Goal: Information Seeking & Learning: Learn about a topic

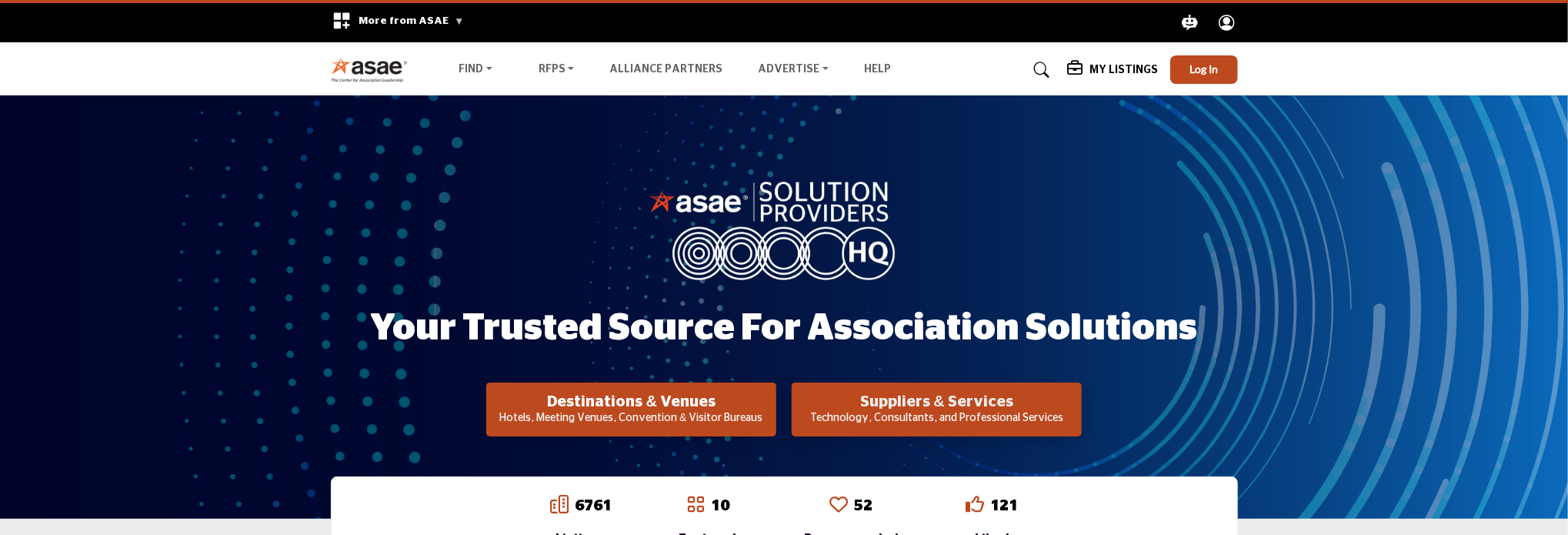
click at [772, 410] on h2 "Suppliers & Services" at bounding box center [631, 401] width 280 height 18
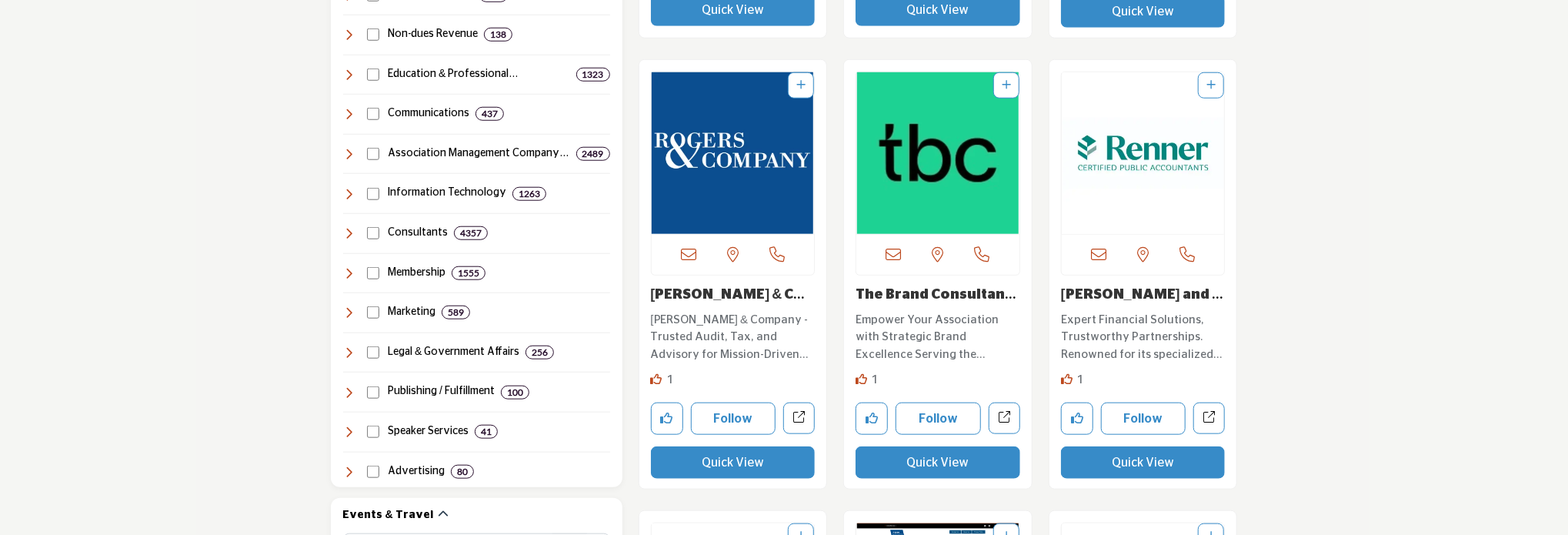
scroll to position [846, 0]
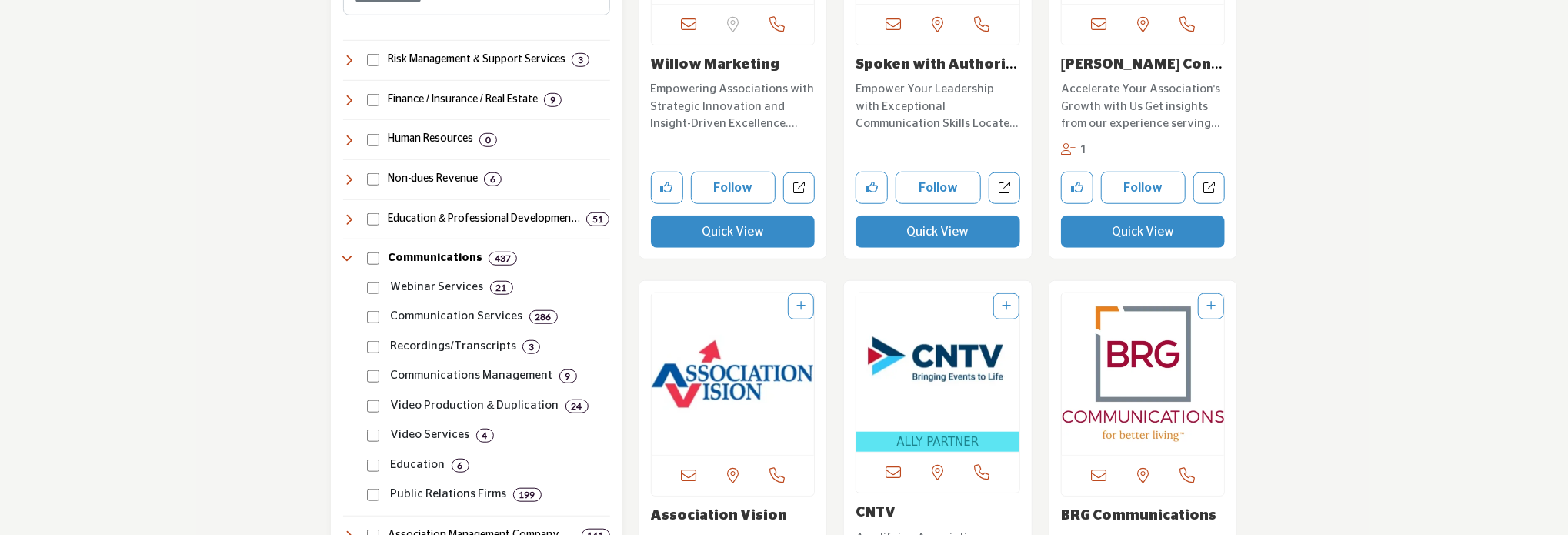
scroll to position [769, 0]
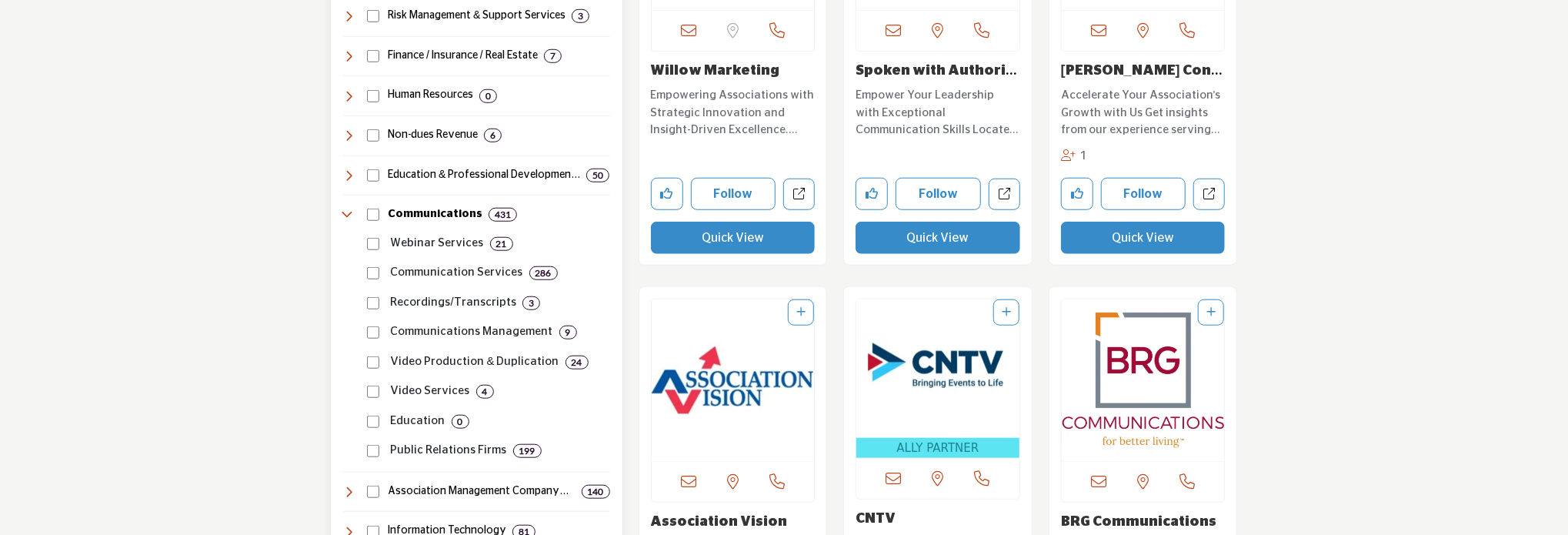
scroll to position [846, 0]
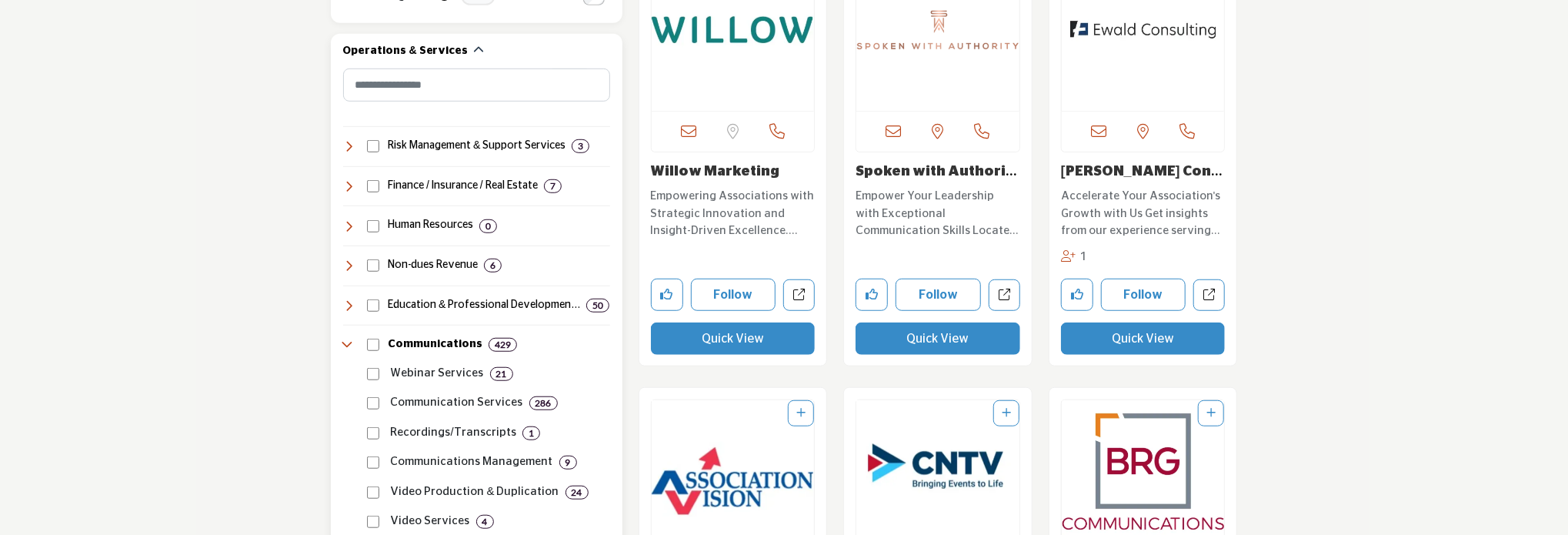
scroll to position [693, 0]
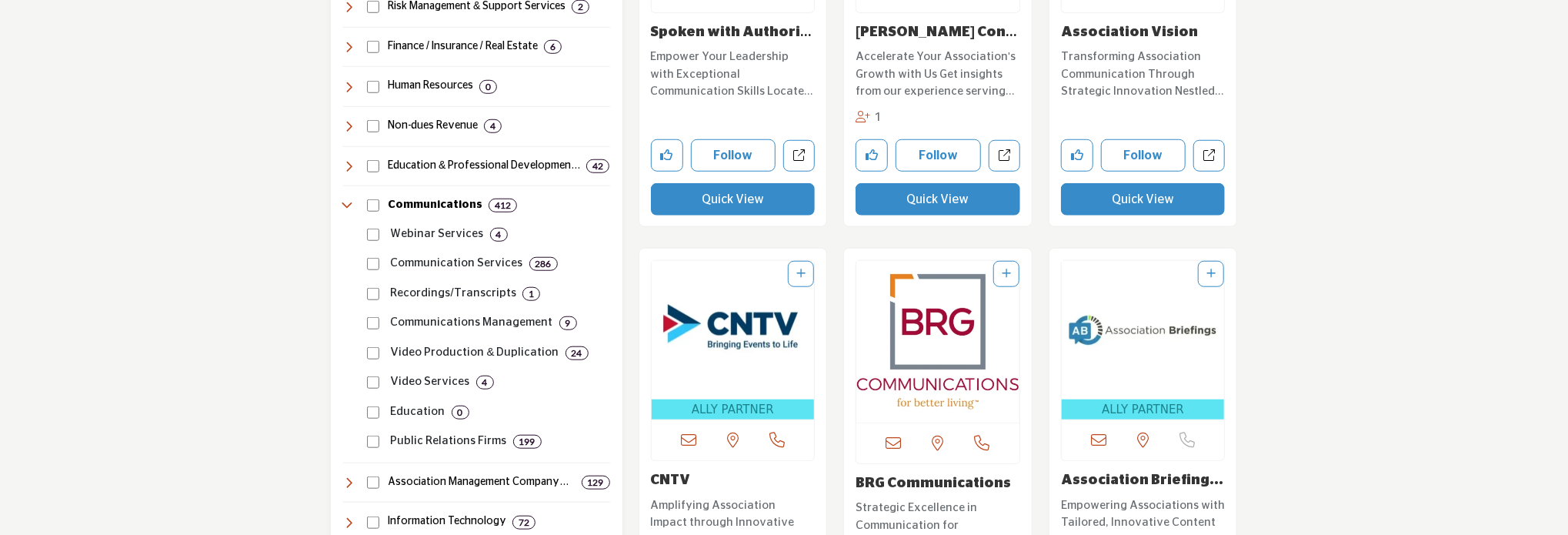
scroll to position [847, 0]
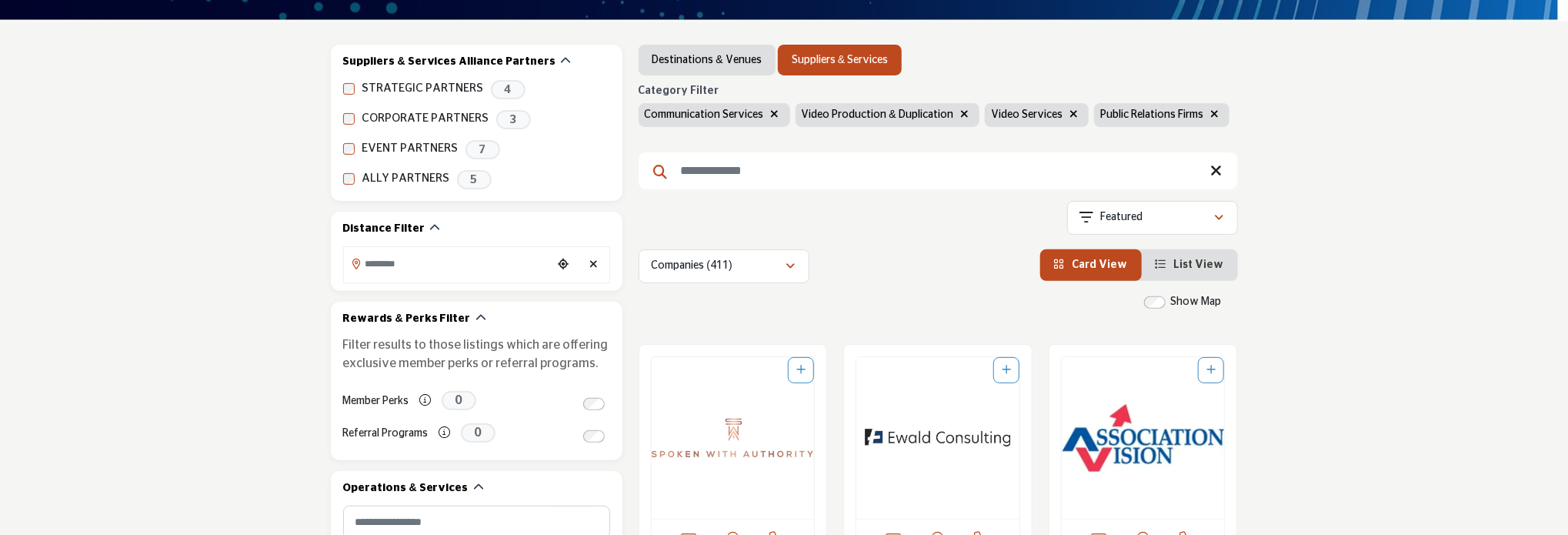
scroll to position [231, 0]
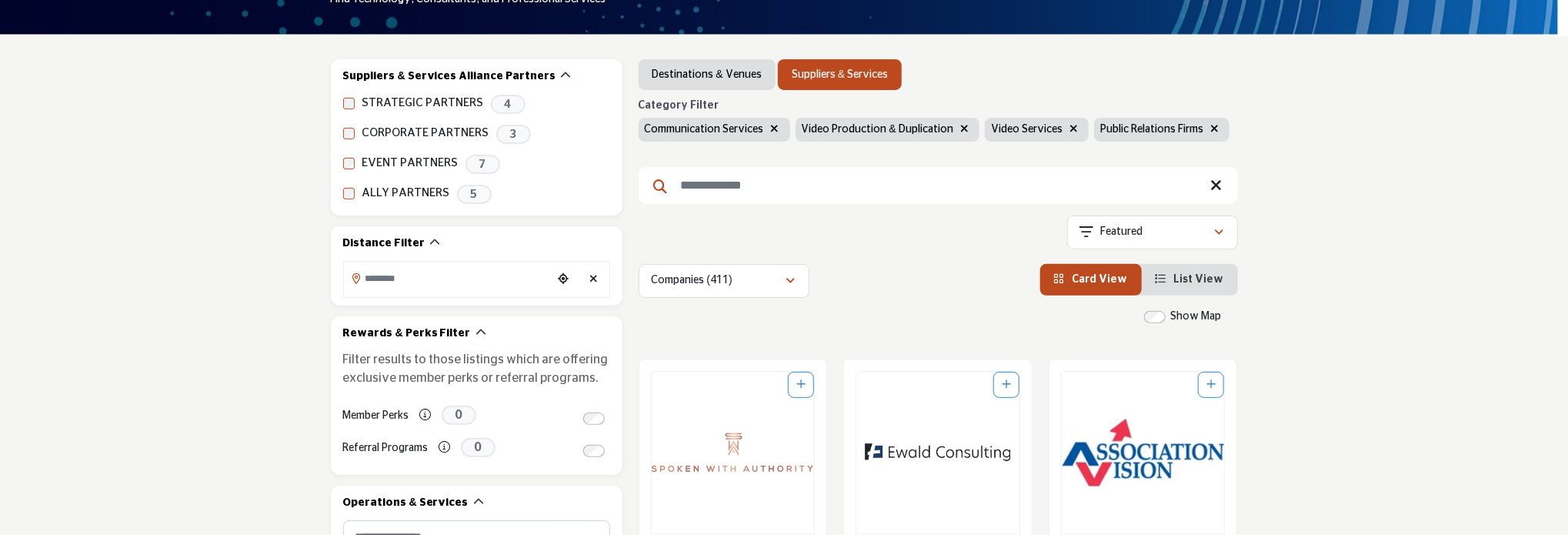
click at [757, 188] on input "Search Keyword" at bounding box center [938, 185] width 600 height 37
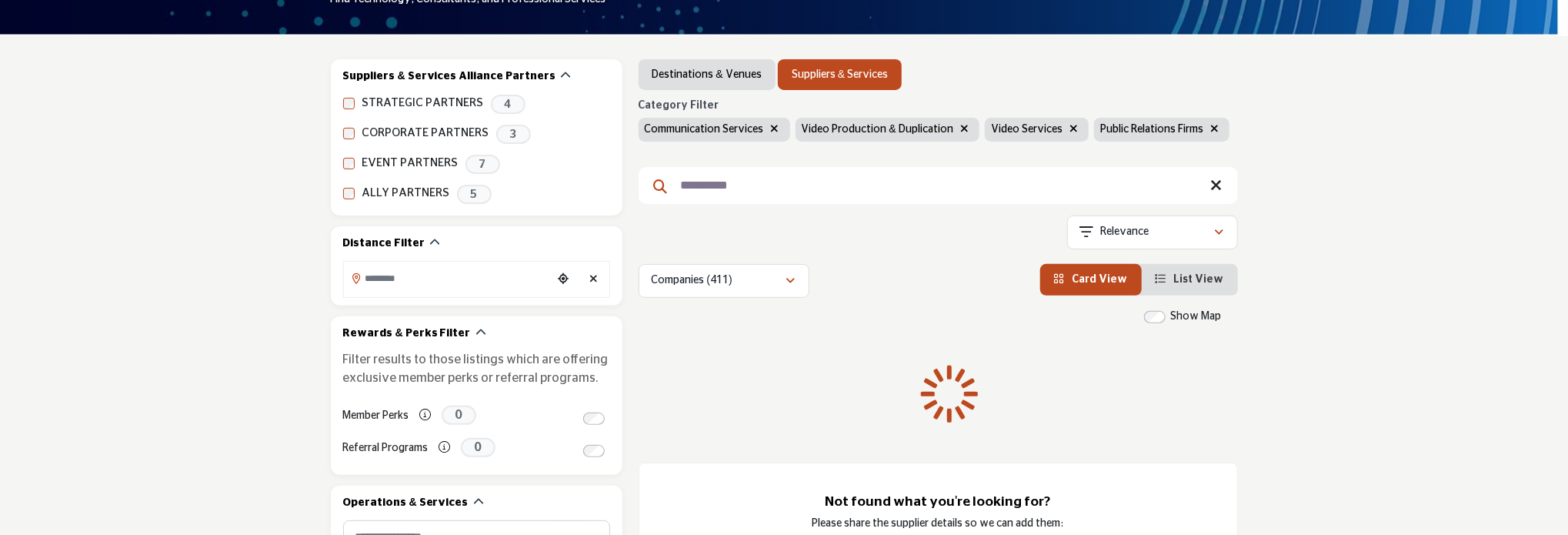
scroll to position [30, 0]
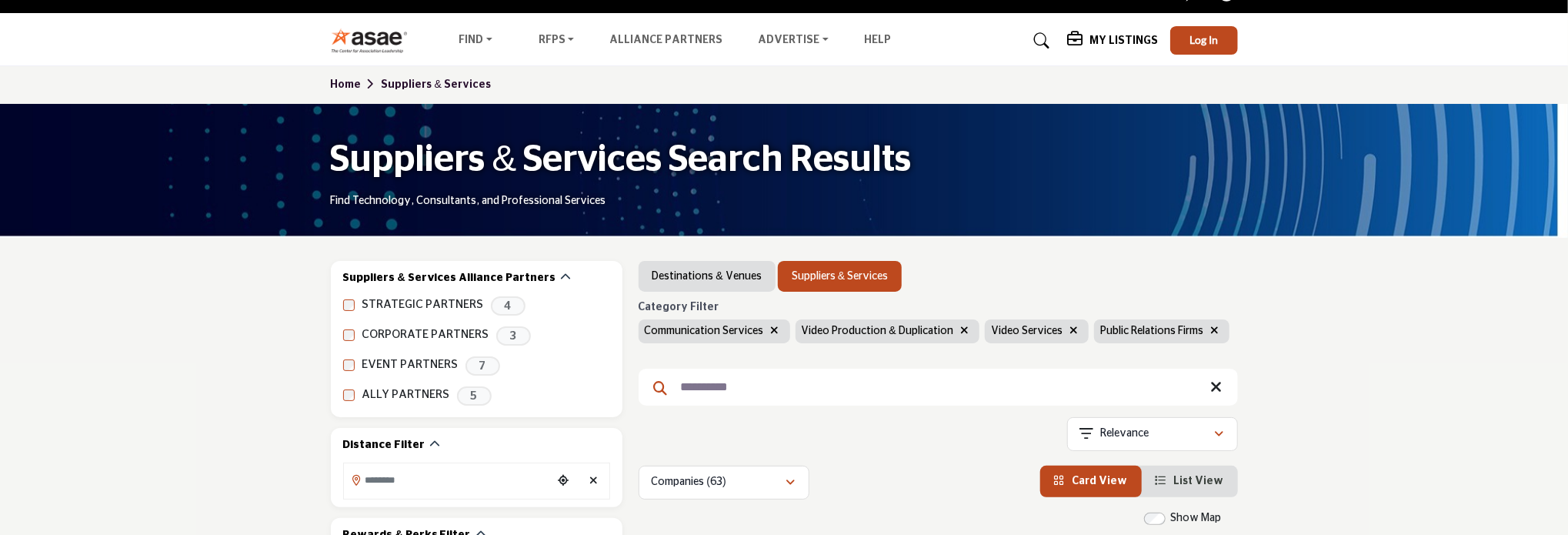
type input "**********"
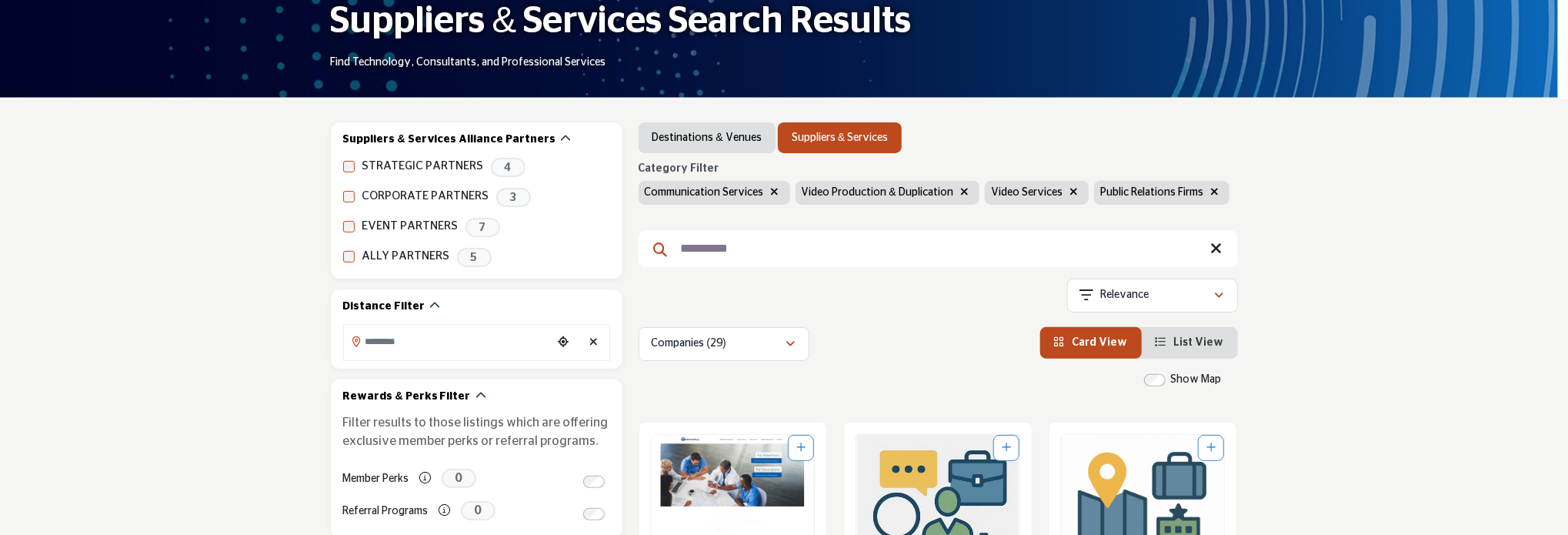
scroll to position [154, 0]
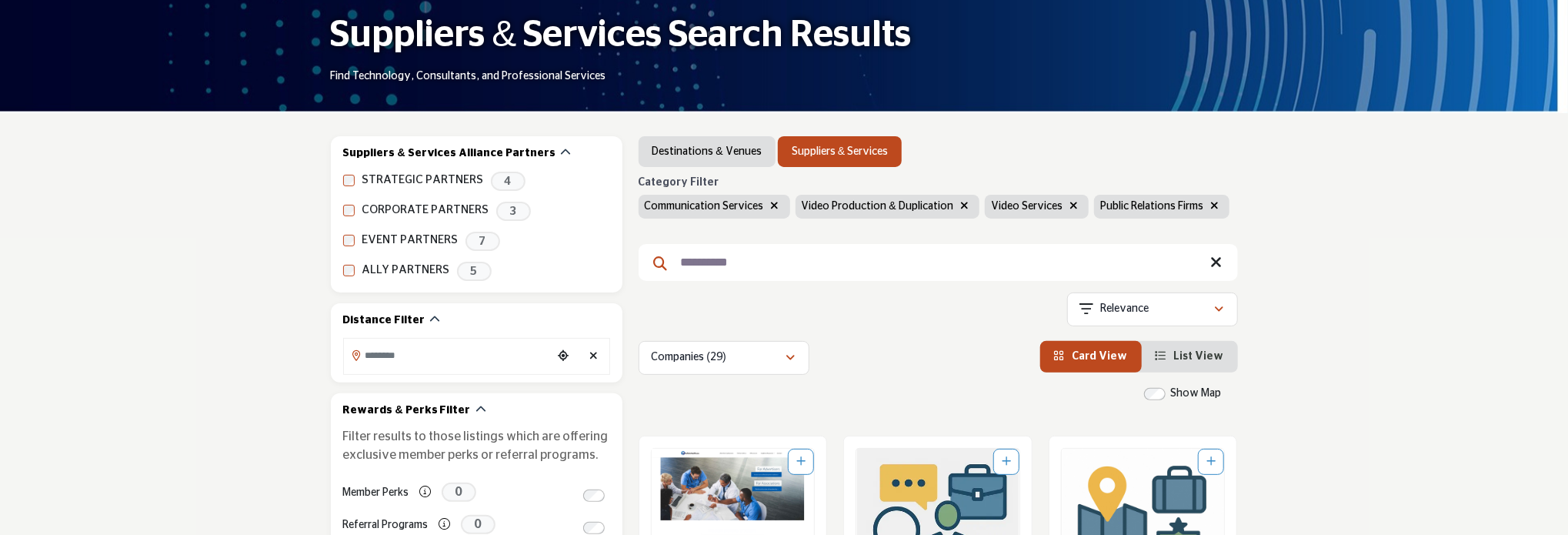
click at [1157, 360] on li "List View" at bounding box center [1190, 356] width 96 height 31
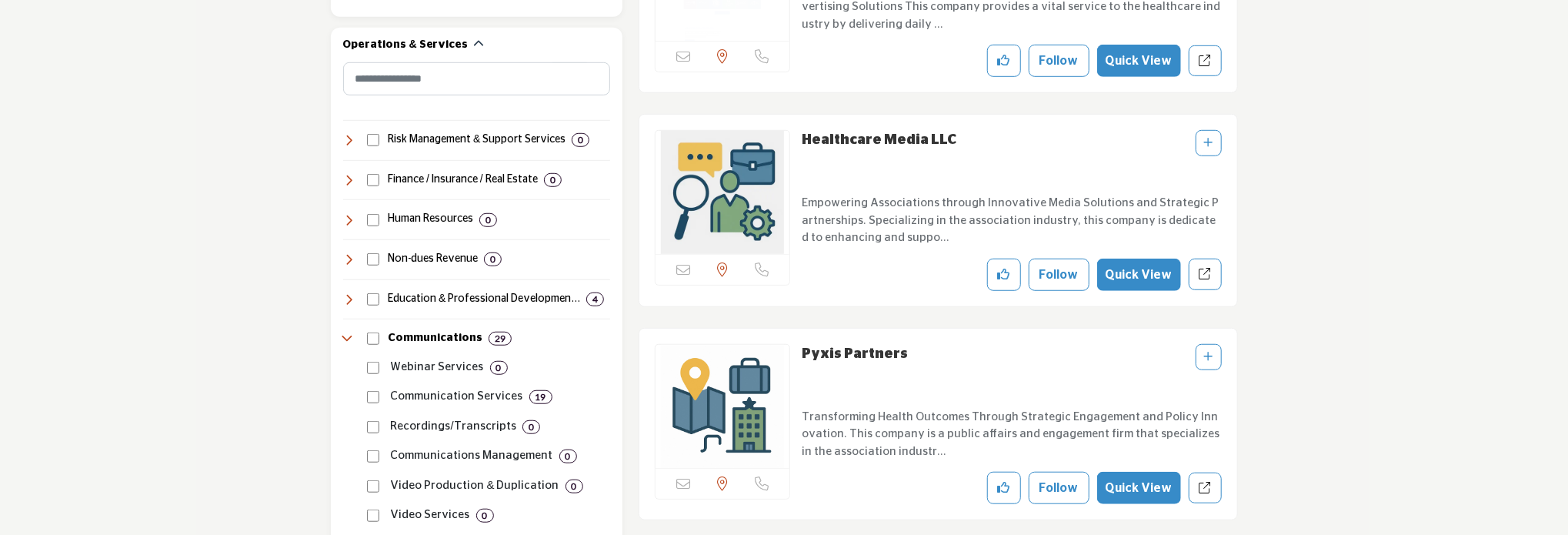
scroll to position [693, 0]
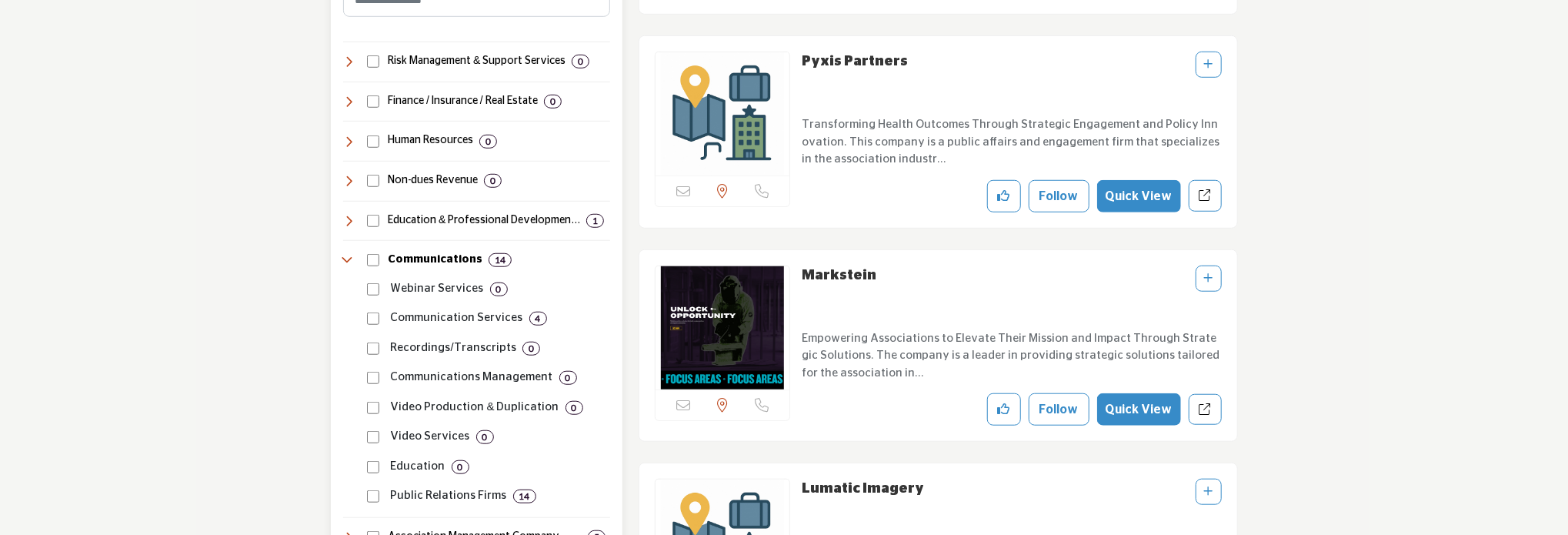
scroll to position [769, 0]
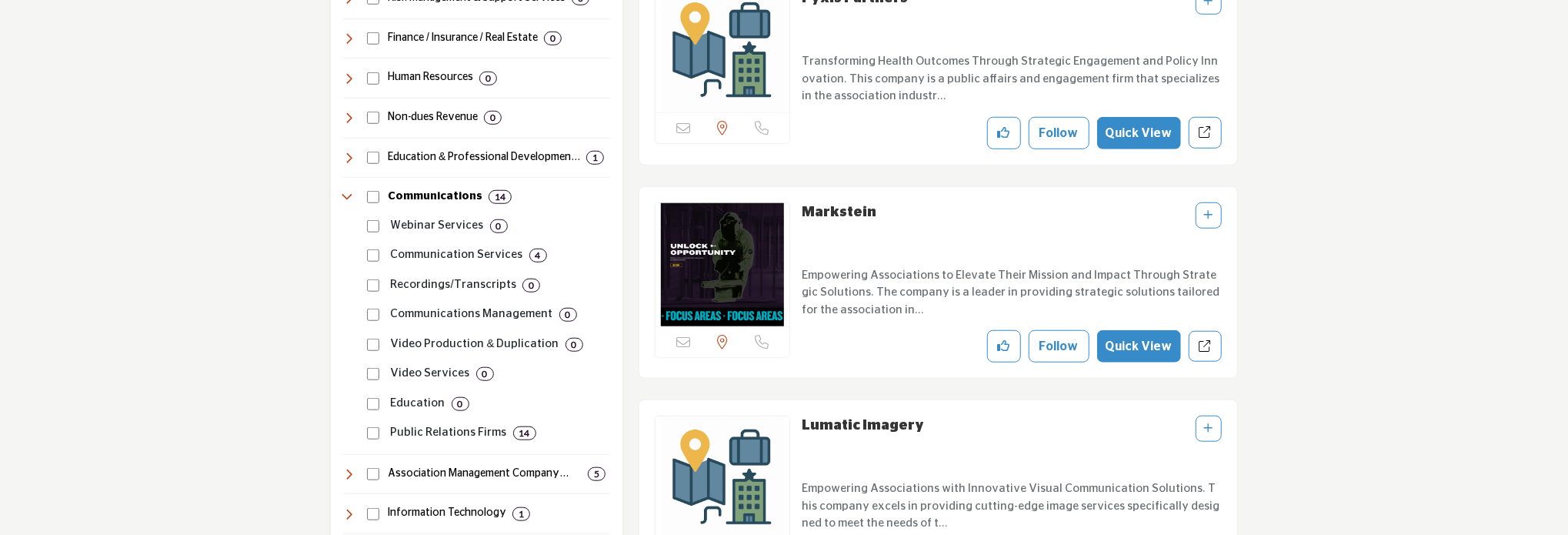
scroll to position [846, 0]
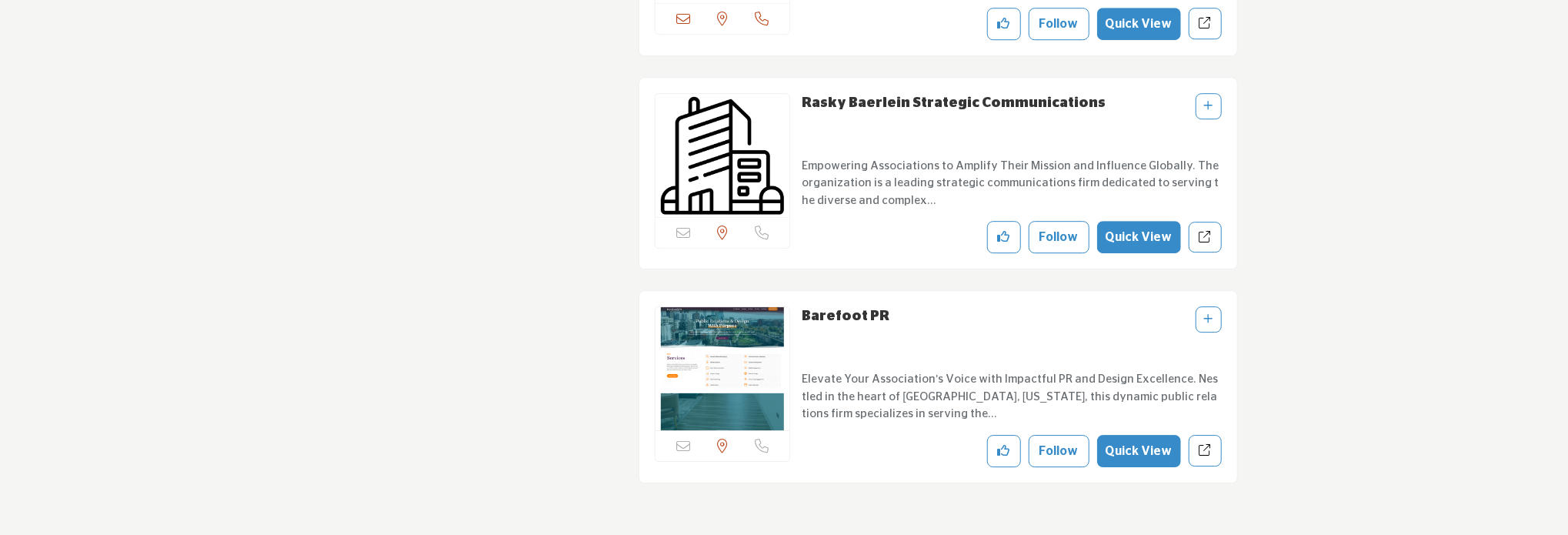
scroll to position [3077, 0]
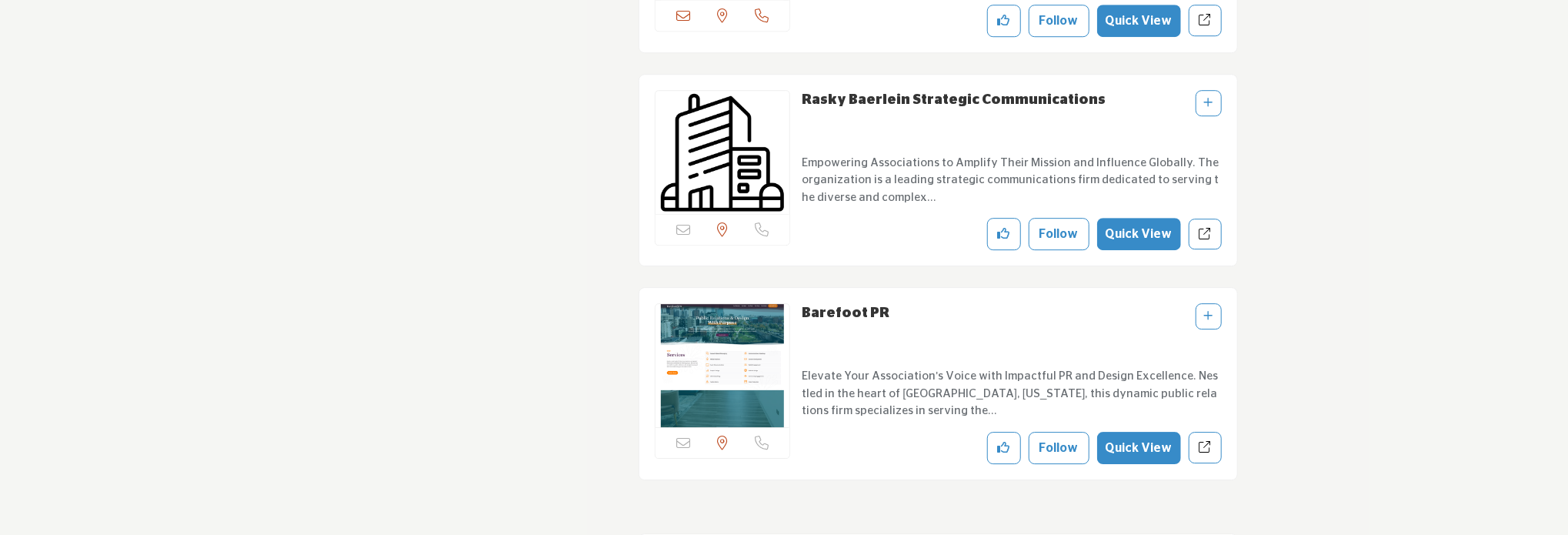
click at [838, 306] on link "Barefoot PR" at bounding box center [845, 313] width 88 height 14
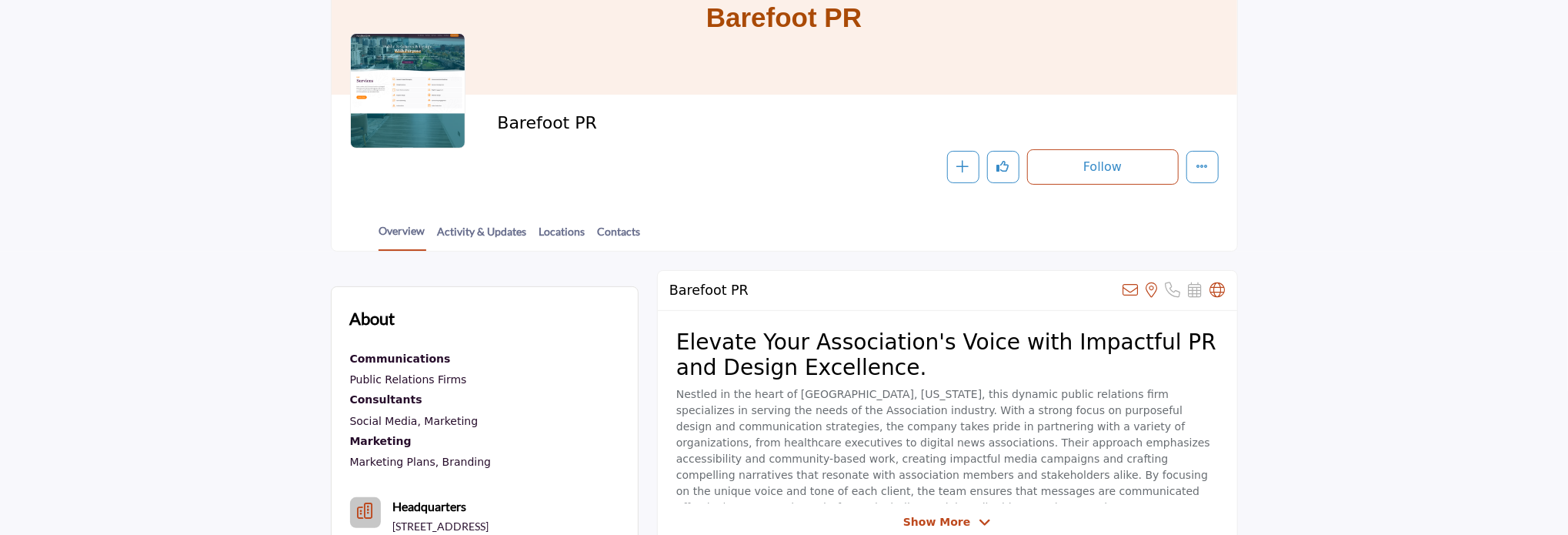
scroll to position [231, 0]
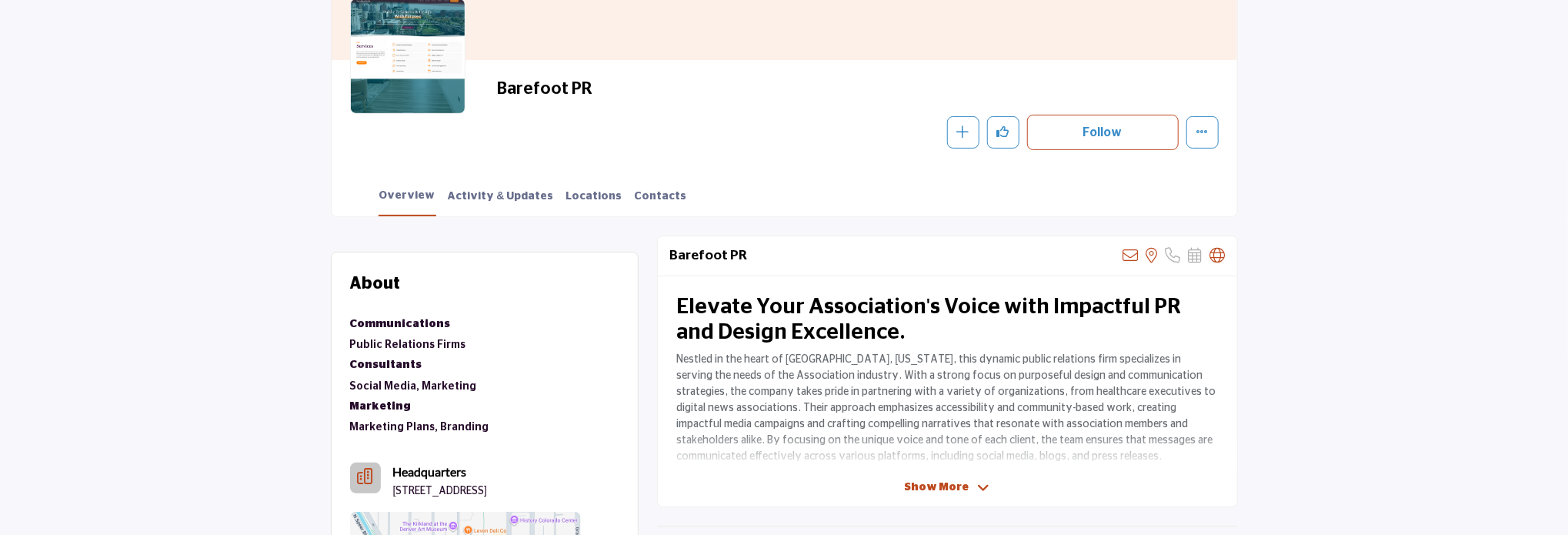
click at [922, 491] on span "Show More" at bounding box center [937, 488] width 65 height 17
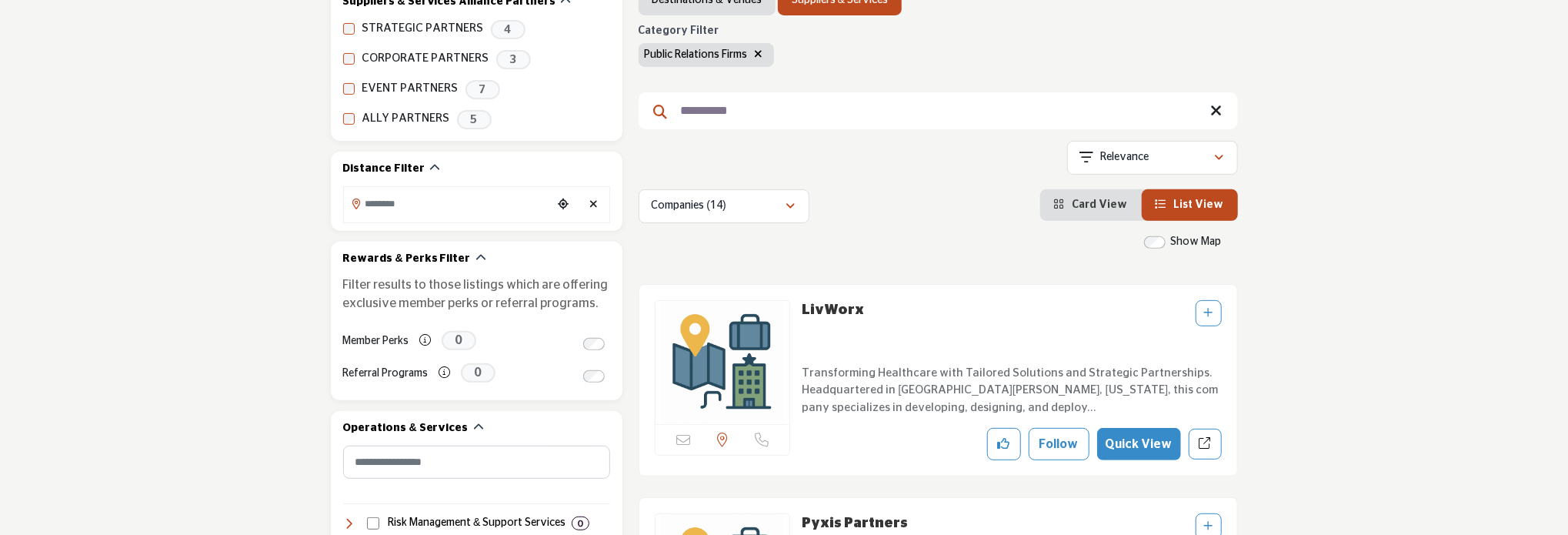
scroll to position [308, 0]
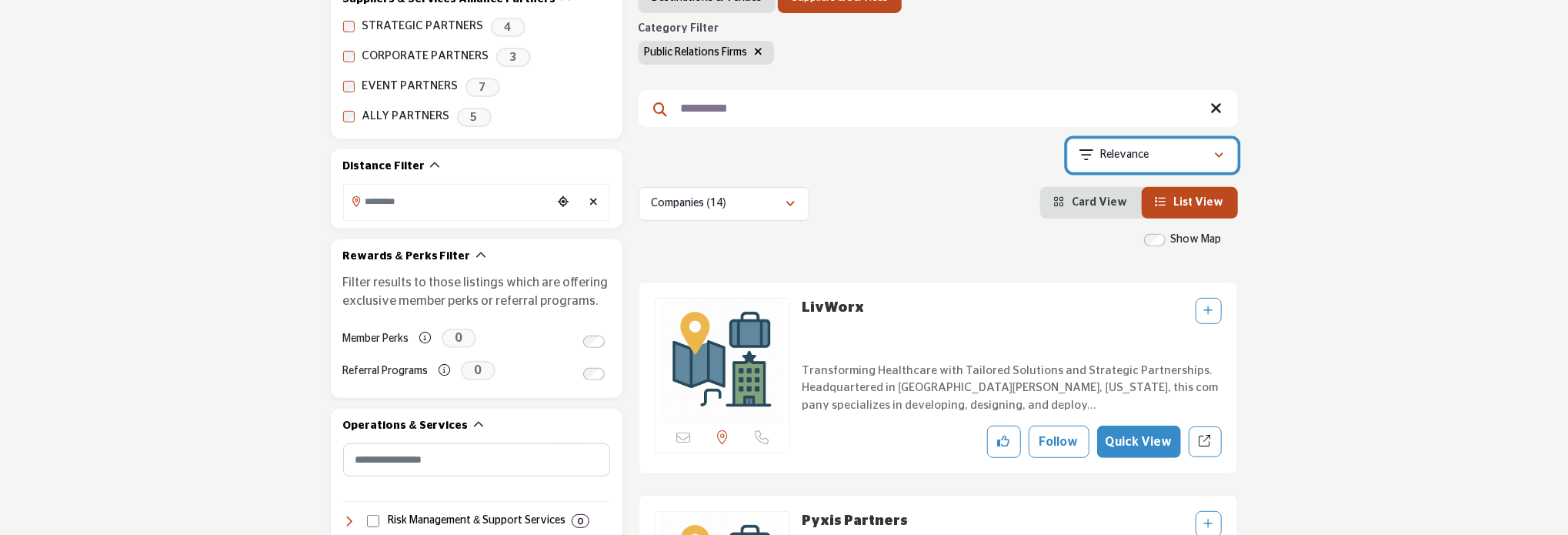
click at [1117, 157] on p "Relevance" at bounding box center [1124, 155] width 49 height 16
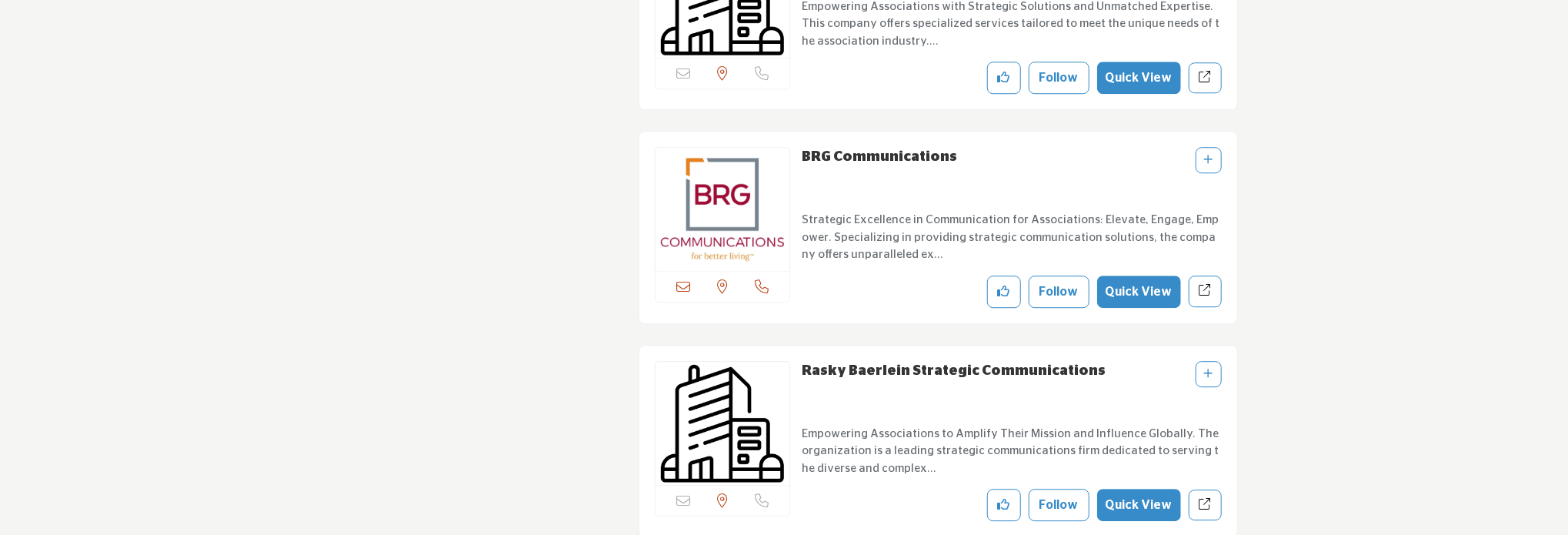
scroll to position [2769, 0]
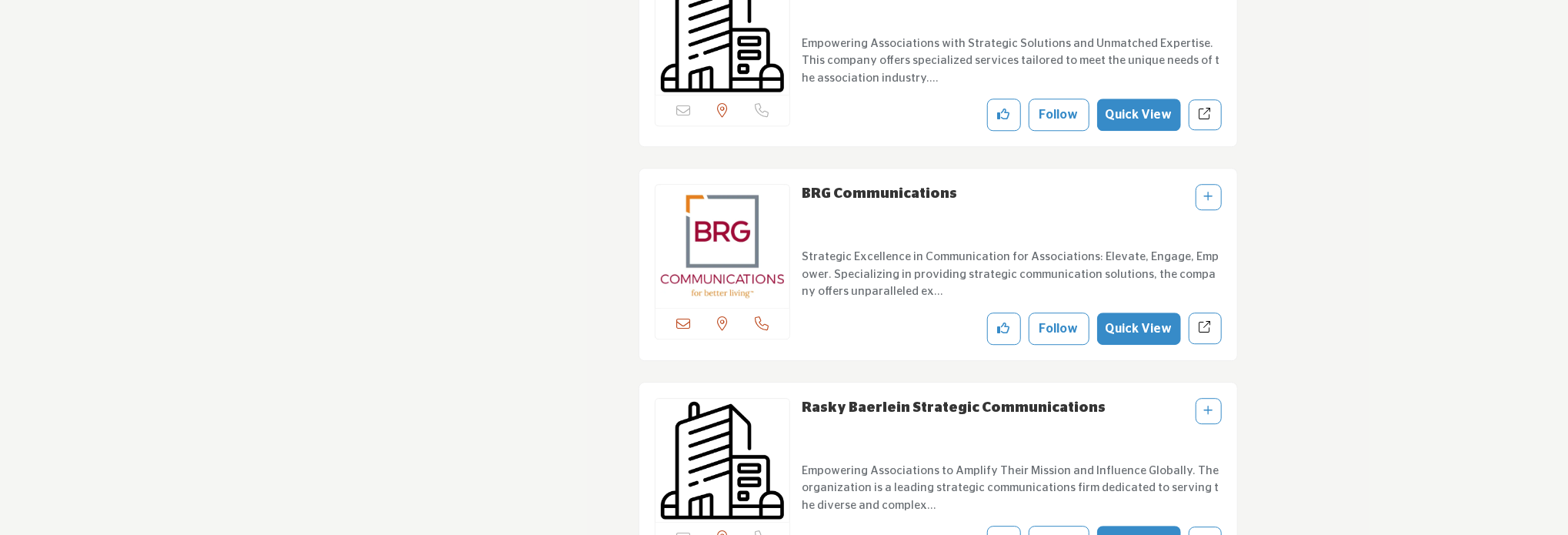
click at [896, 187] on link "BRG Communications" at bounding box center [879, 194] width 155 height 14
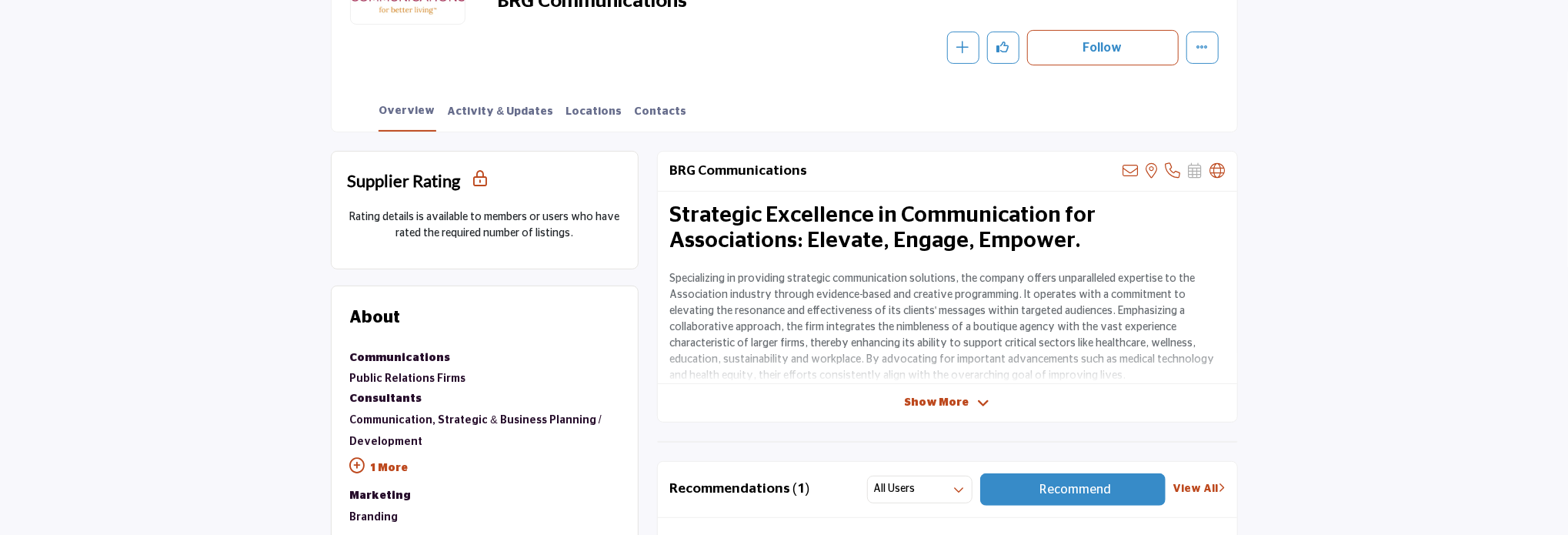
scroll to position [385, 0]
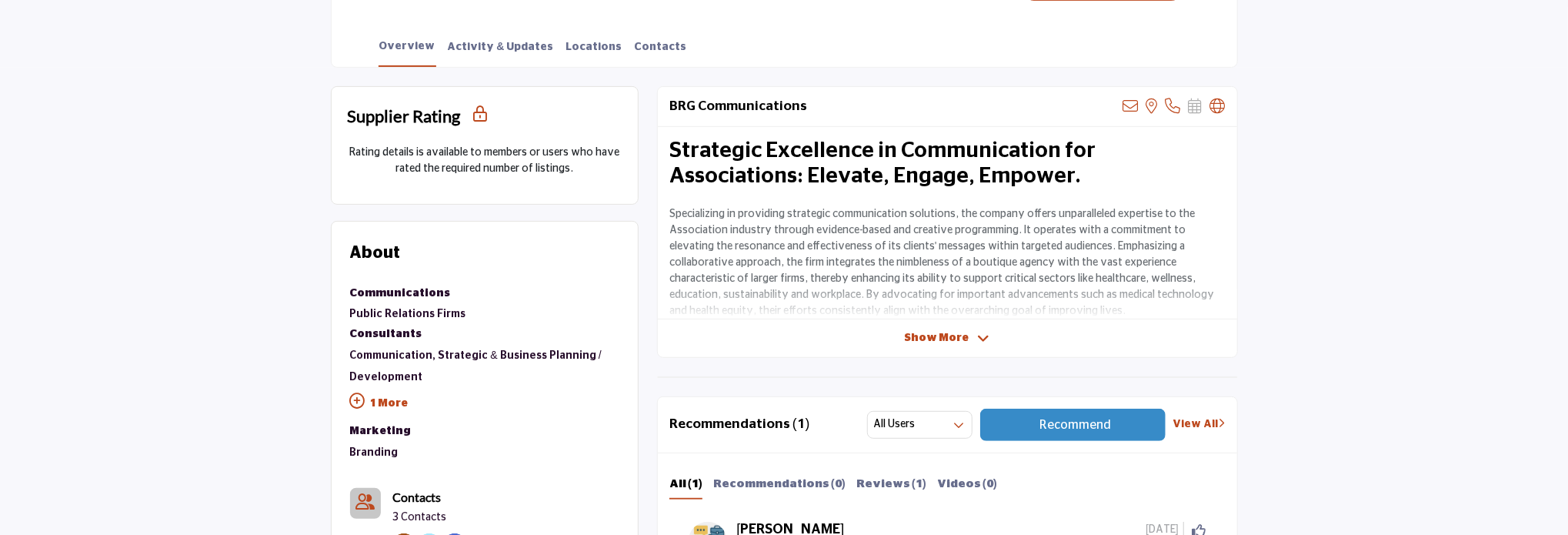
click at [960, 344] on span "Show More" at bounding box center [937, 339] width 65 height 17
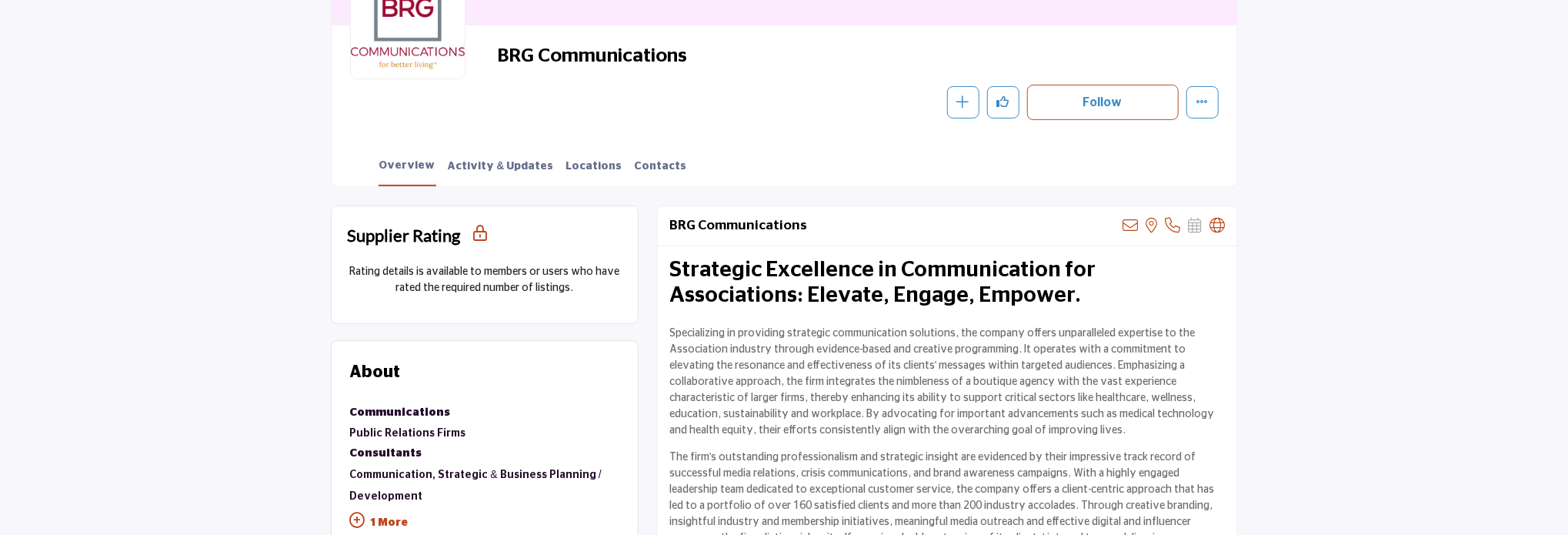
scroll to position [231, 0]
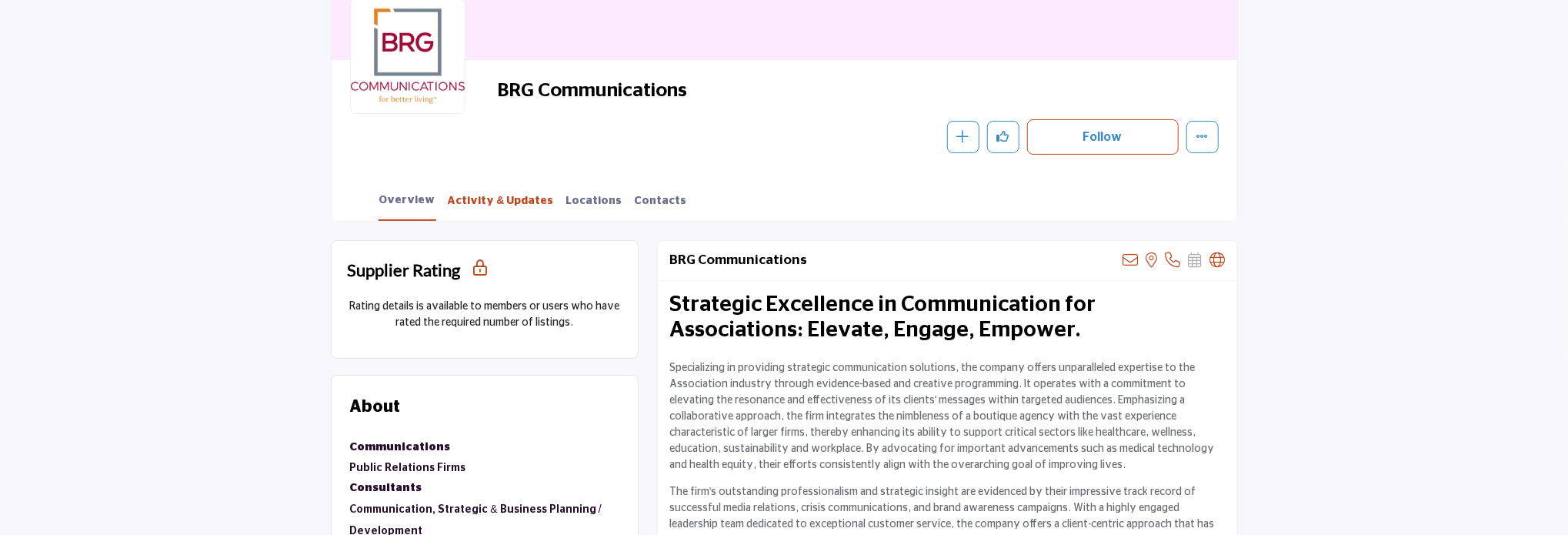
click at [474, 205] on link "Activity & Updates" at bounding box center [501, 206] width 108 height 27
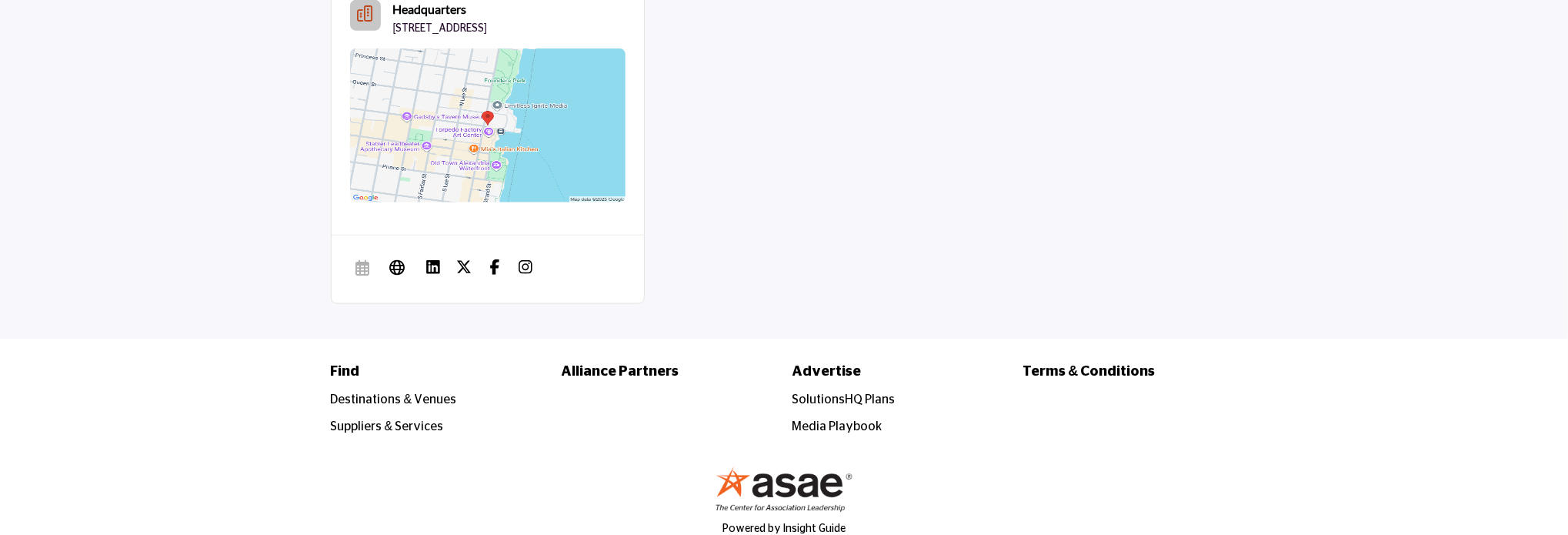
scroll to position [1037, 0]
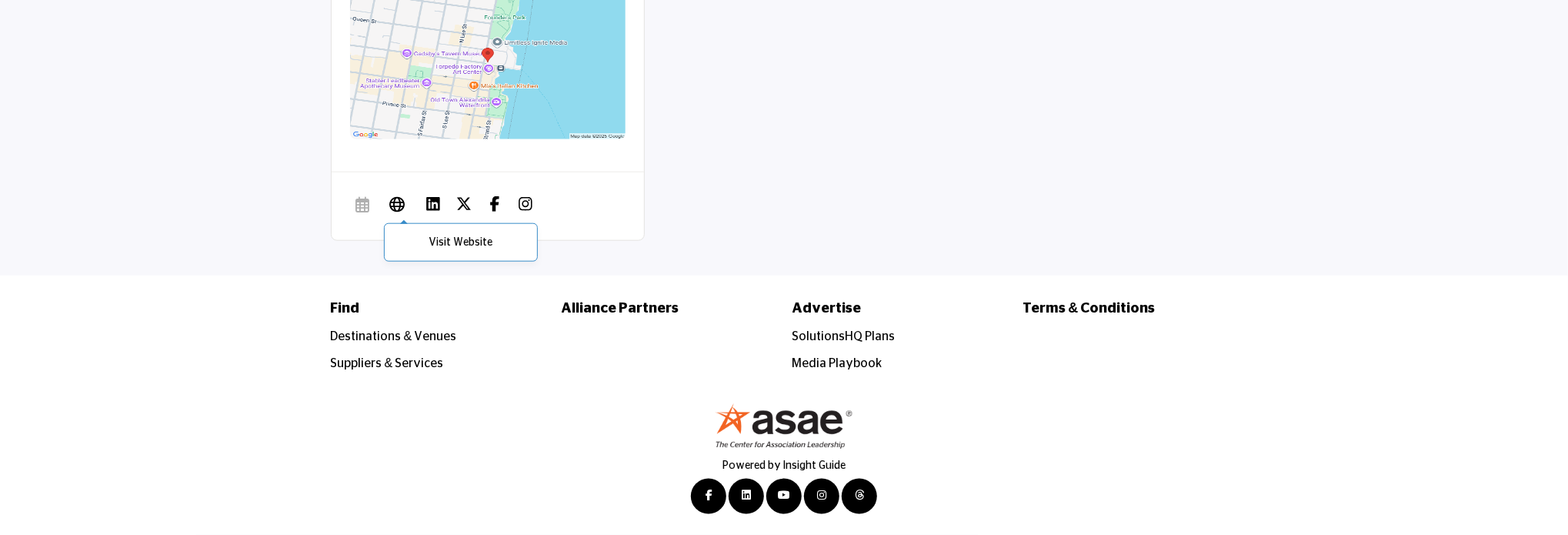
click at [392, 204] on icon at bounding box center [398, 204] width 16 height 18
